Goal: Navigation & Orientation: Go to known website

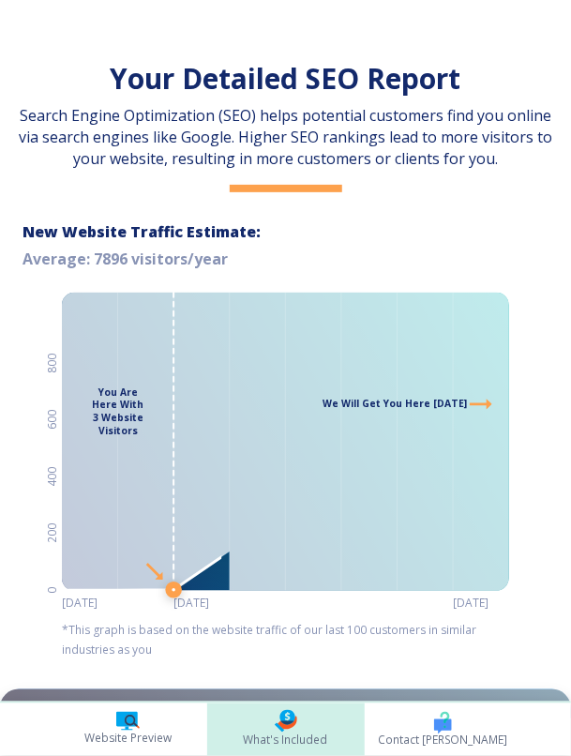
scroll to position [0, 289]
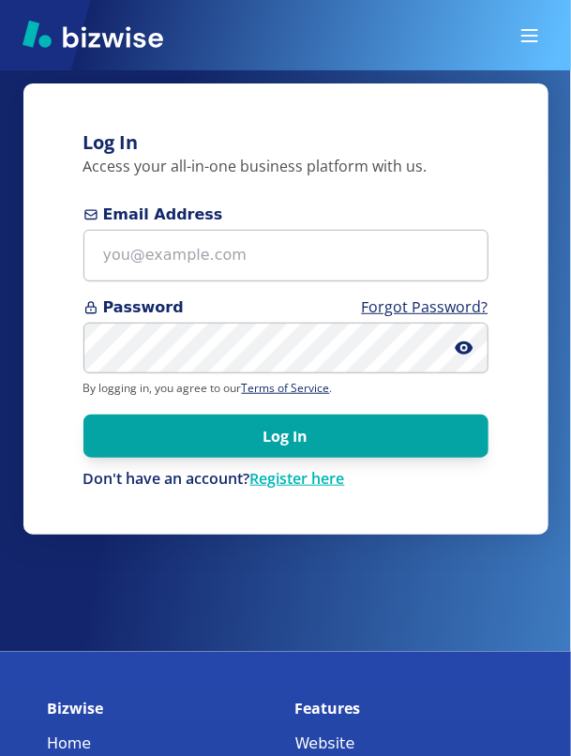
scroll to position [104, 0]
